Goal: Find specific page/section: Find specific page/section

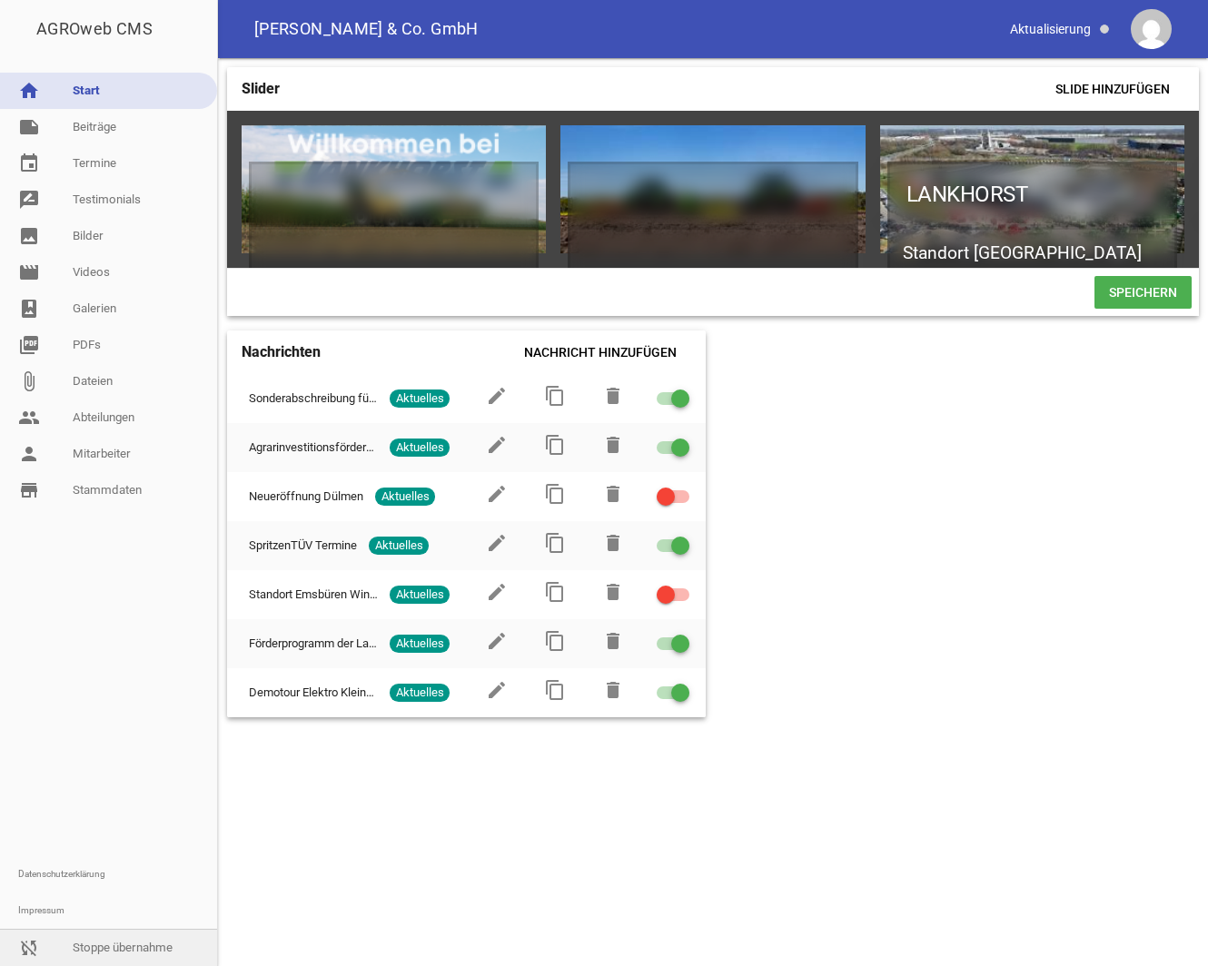
click at [143, 957] on link "sync_disabled Stoppe übernahme" at bounding box center [108, 948] width 217 height 36
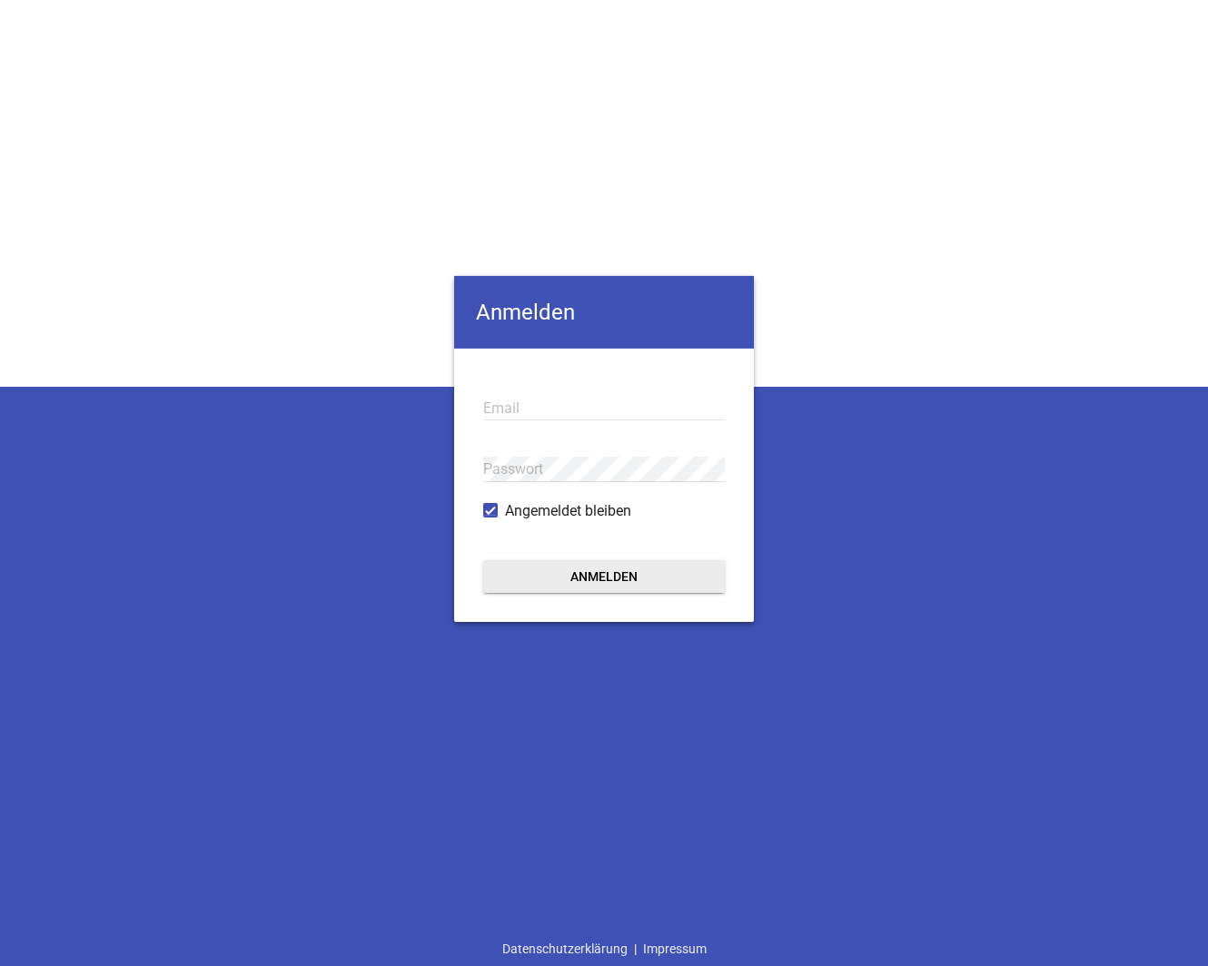
type input "[EMAIL_ADDRESS][DOMAIN_NAME]"
click at [685, 579] on button "Anmelden" at bounding box center [604, 575] width 242 height 33
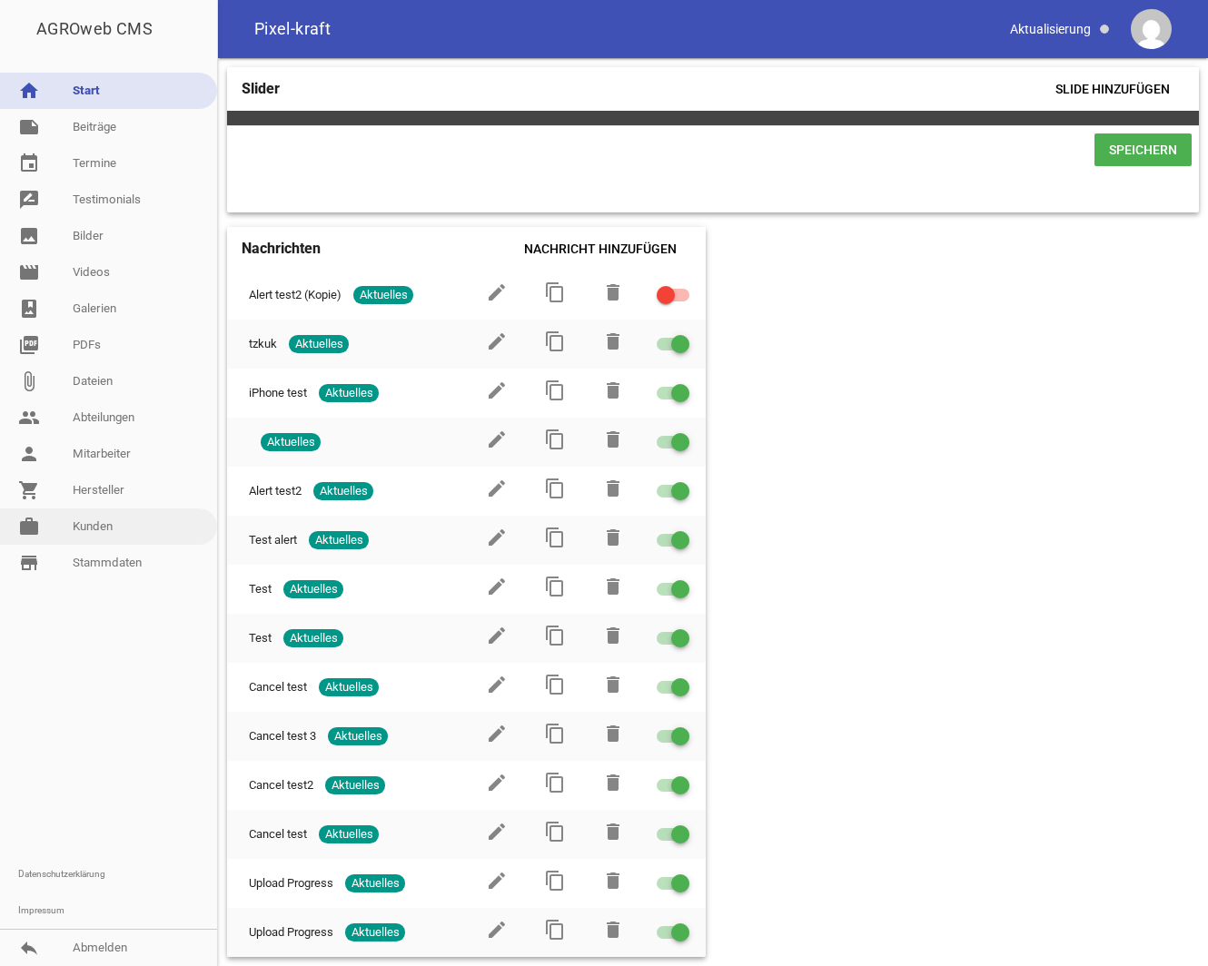
click at [127, 524] on link "work Kunden" at bounding box center [108, 527] width 217 height 36
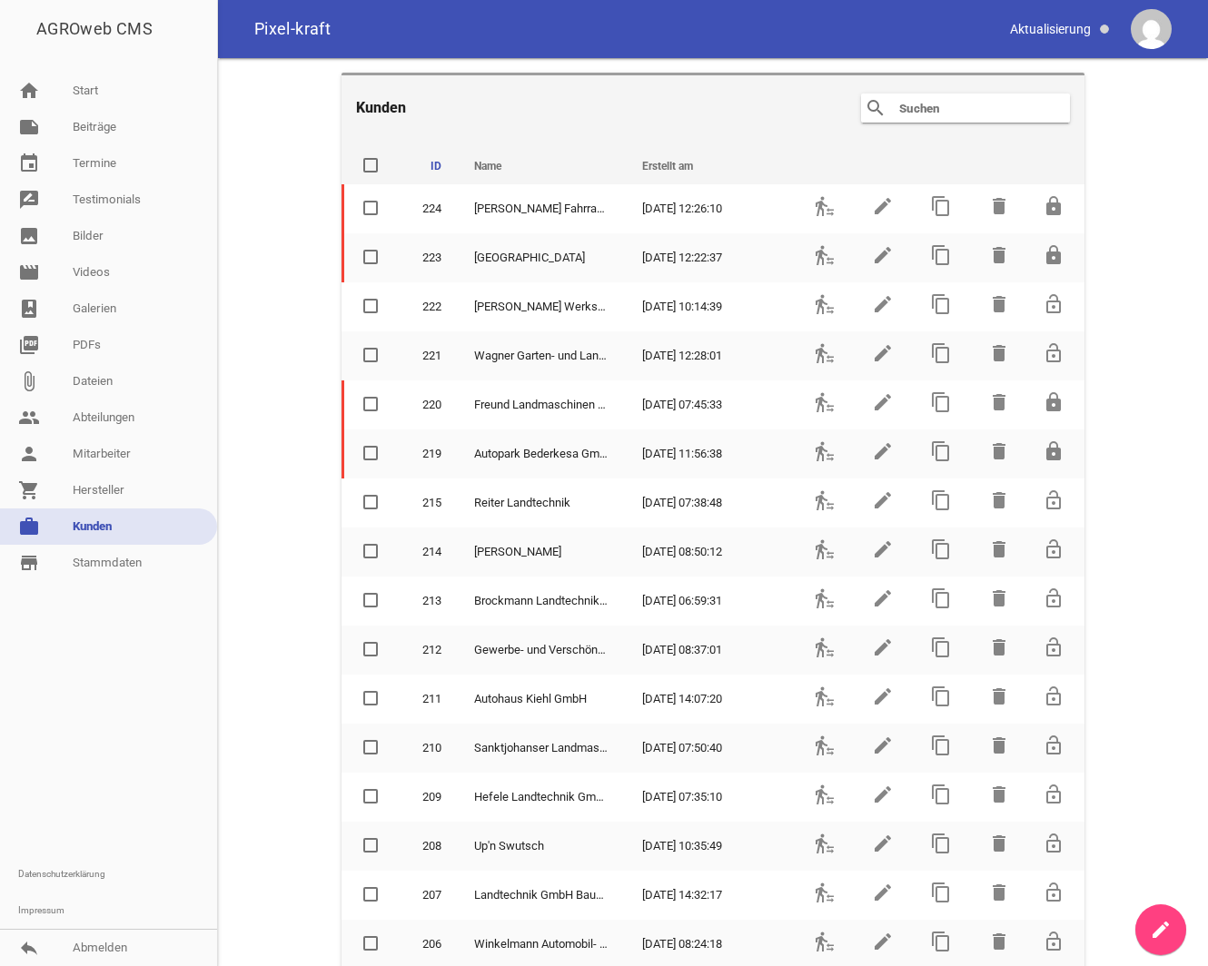
click at [959, 118] on input "text" at bounding box center [969, 108] width 145 height 22
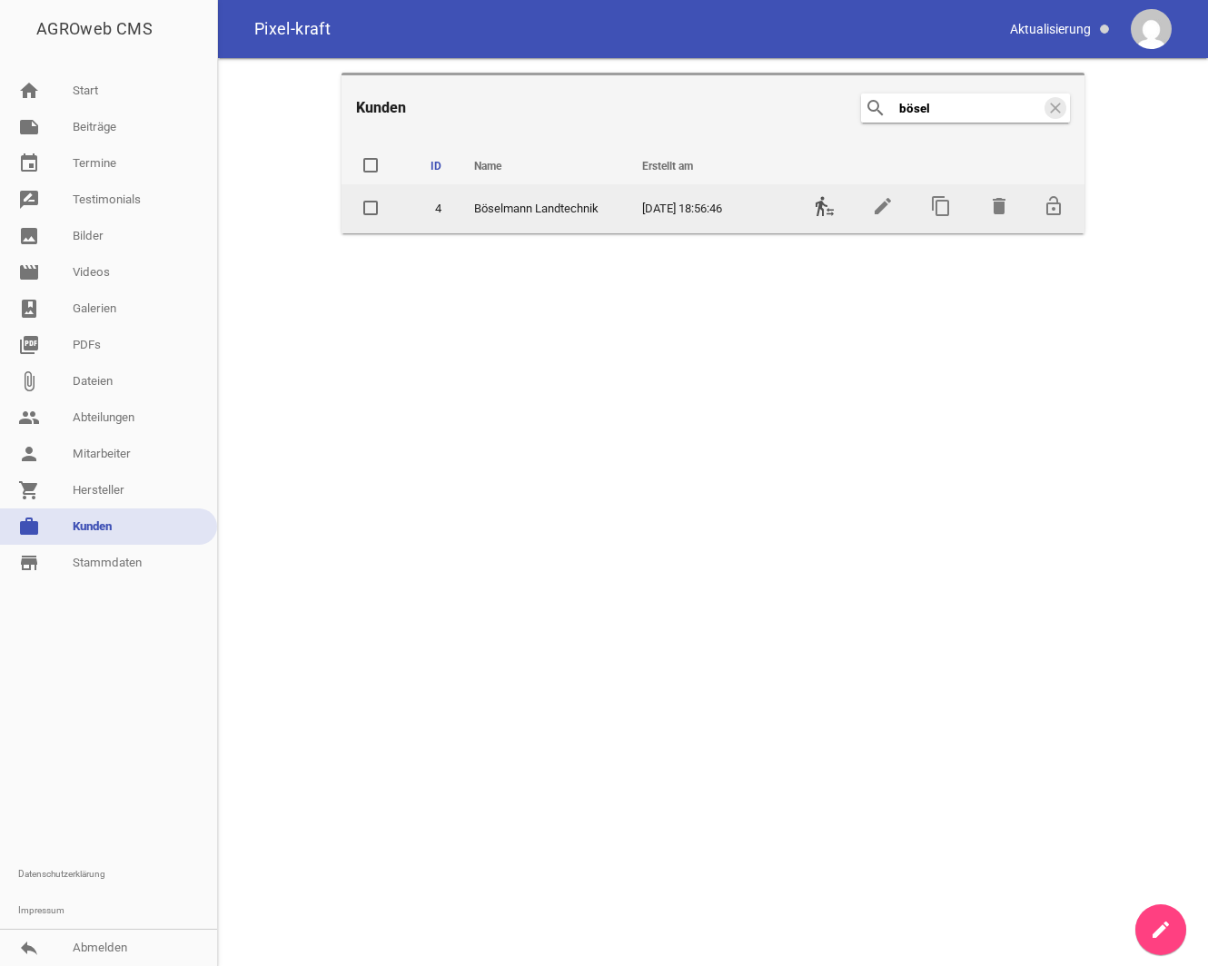
type input "bösel"
click at [823, 200] on icon "transfer_within_a_station" at bounding box center [825, 206] width 22 height 22
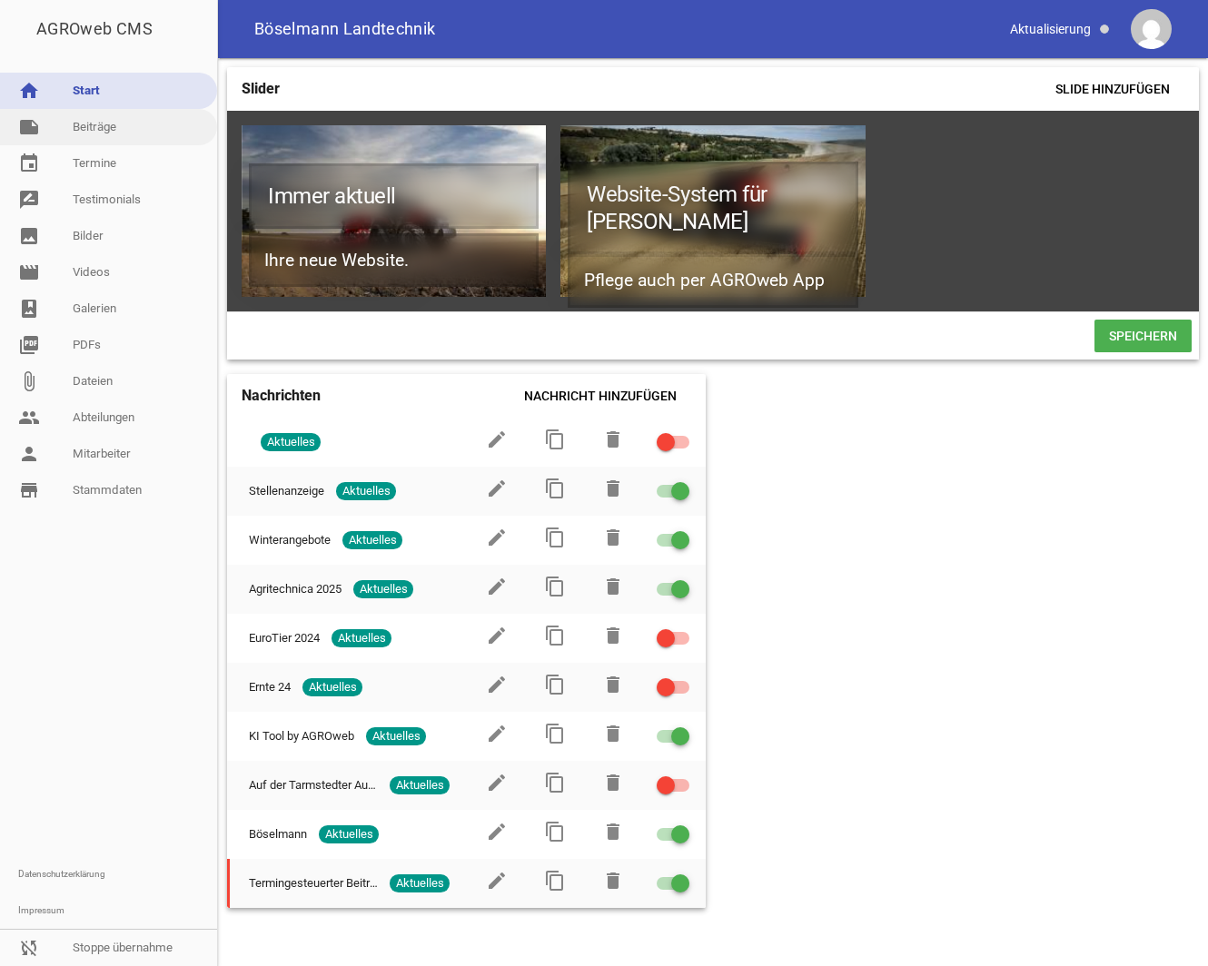
click at [92, 128] on link "note Beiträge" at bounding box center [108, 127] width 217 height 36
